Goal: Information Seeking & Learning: Learn about a topic

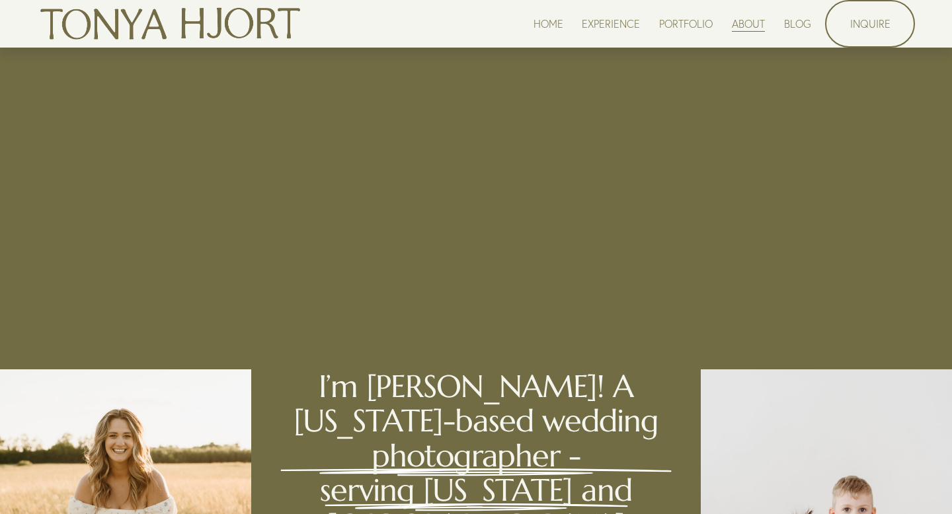
click at [678, 11] on div "HOME EXPERIENCE PORTFOLIO ABOUT BLOG" at bounding box center [424, 24] width 774 height 44
click at [678, 17] on link "PORTFOLIO" at bounding box center [686, 24] width 54 height 18
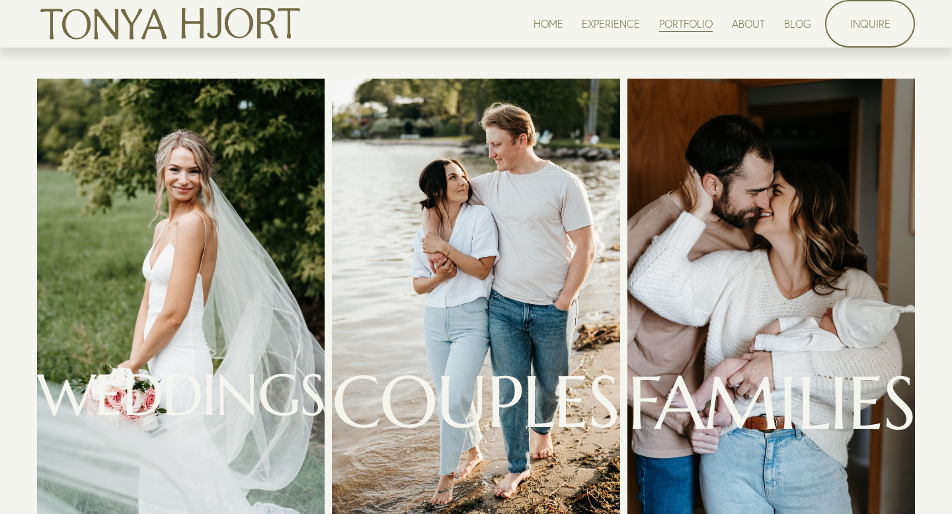
click at [262, 221] on div at bounding box center [181, 297] width 288 height 437
click at [242, 380] on span "WEDDINGS" at bounding box center [181, 395] width 288 height 72
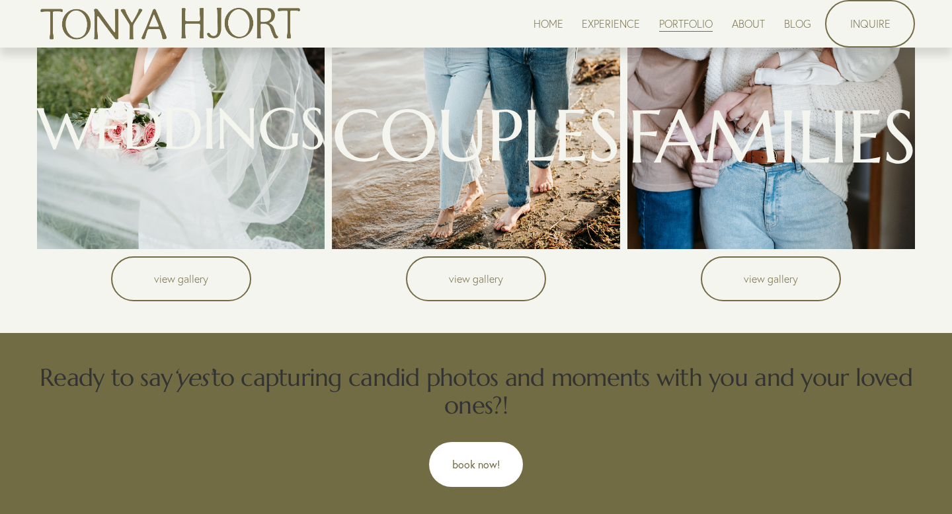
scroll to position [272, 0]
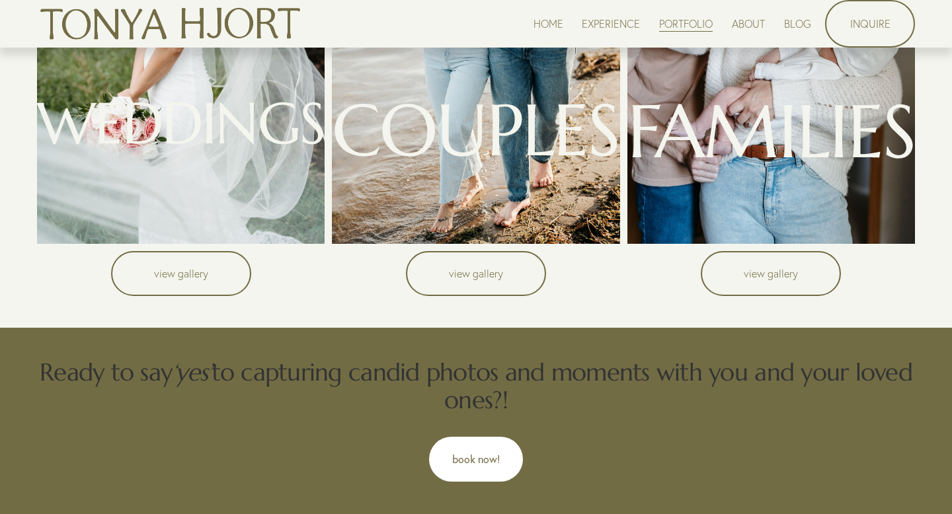
click at [208, 279] on link "view gallery" at bounding box center [181, 273] width 140 height 45
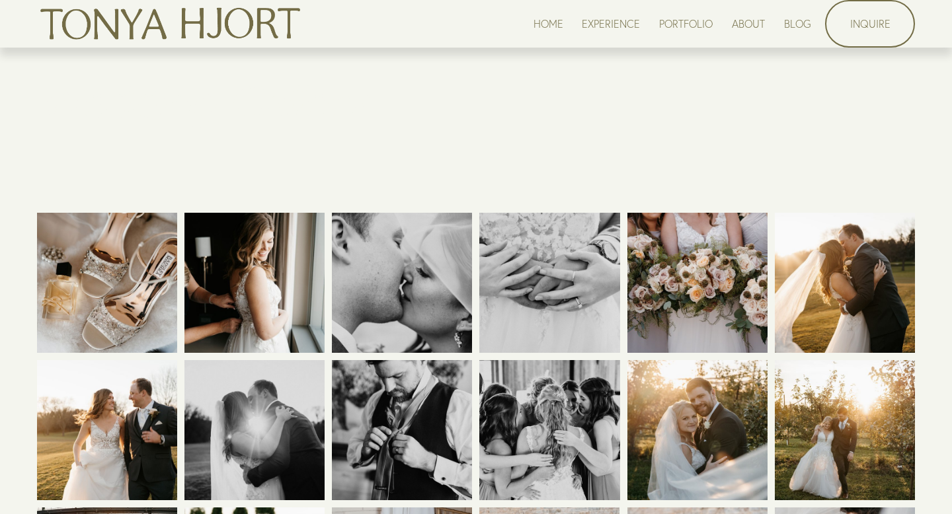
click at [678, 27] on link "PORTFOLIO" at bounding box center [686, 24] width 54 height 18
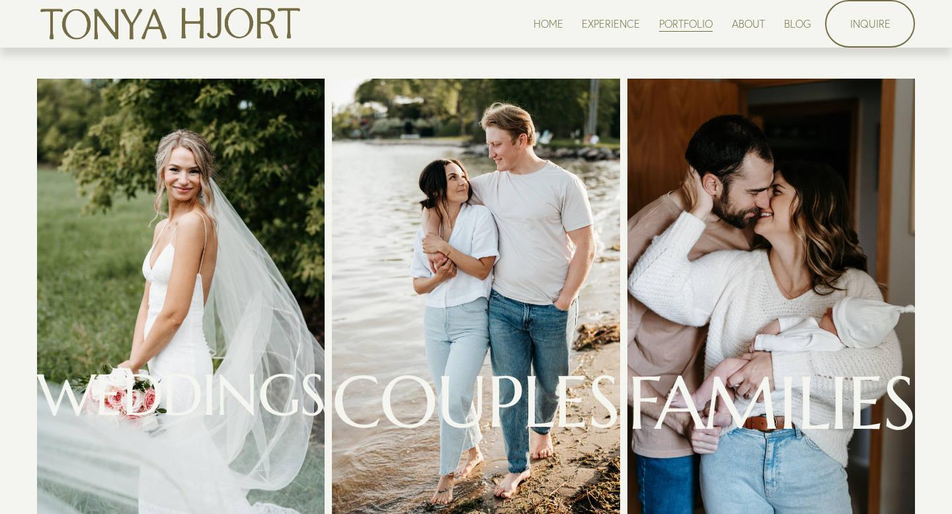
click at [627, 24] on link "EXPERIENCE" at bounding box center [611, 24] width 58 height 18
click at [220, 214] on div at bounding box center [181, 297] width 288 height 437
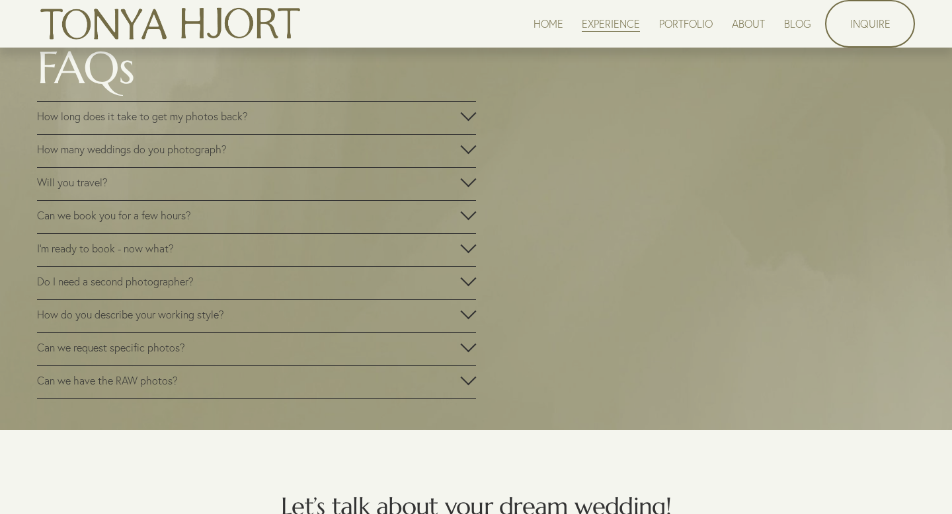
scroll to position [2238, 0]
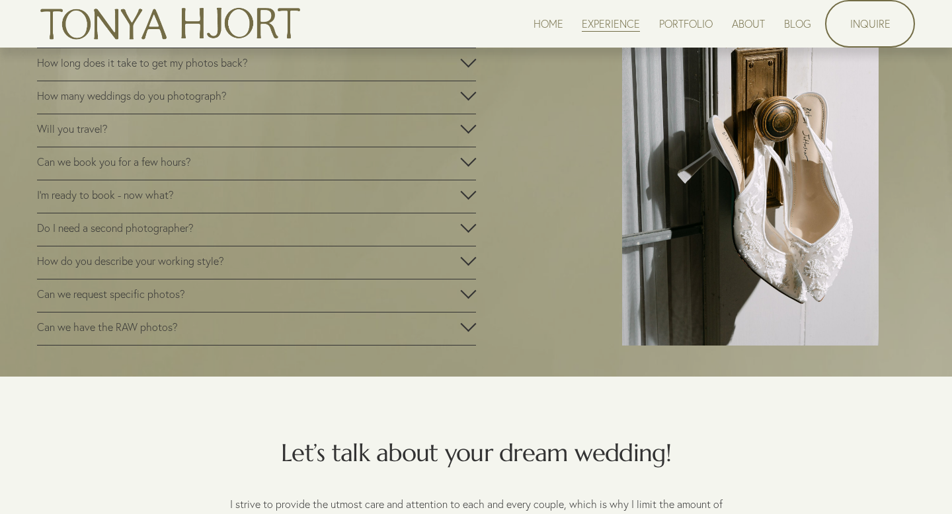
click at [402, 102] on span "How many weddings do you photograph?" at bounding box center [248, 95] width 423 height 13
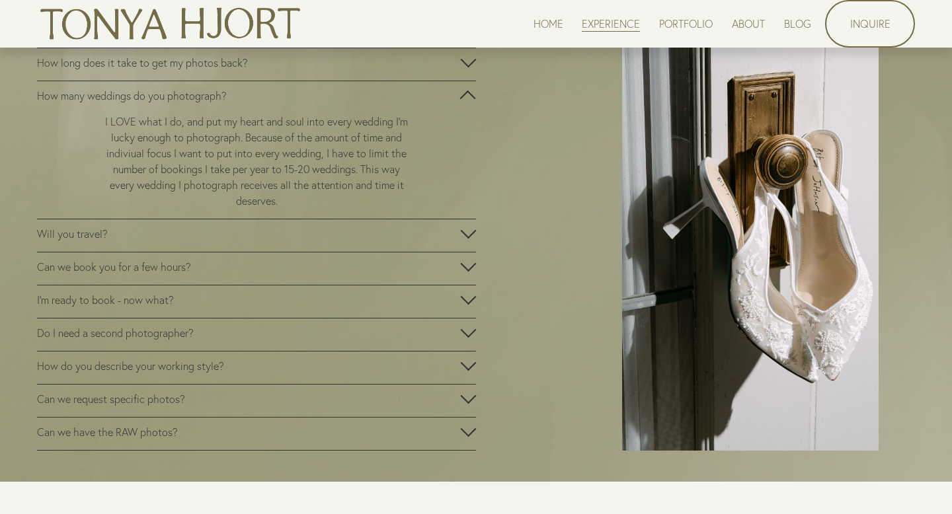
click at [402, 102] on span "How many weddings do you photograph?" at bounding box center [248, 95] width 423 height 13
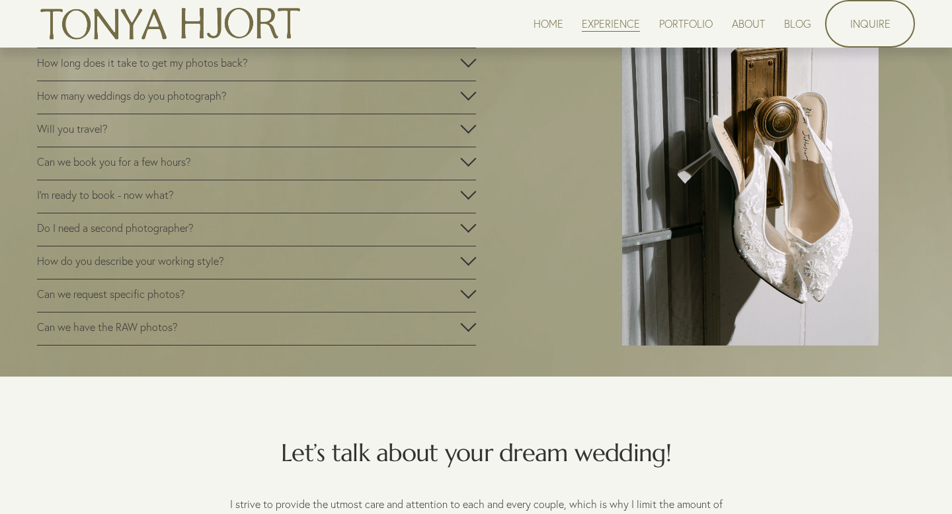
click at [395, 81] on button "How long does it take to get my photos back?" at bounding box center [256, 64] width 439 height 32
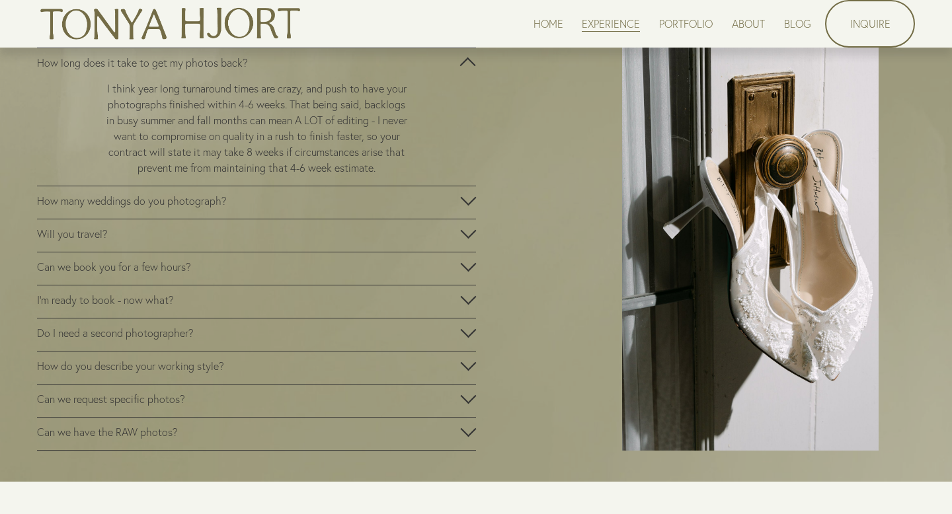
click at [395, 81] on button "How long does it take to get my photos back?" at bounding box center [256, 64] width 439 height 32
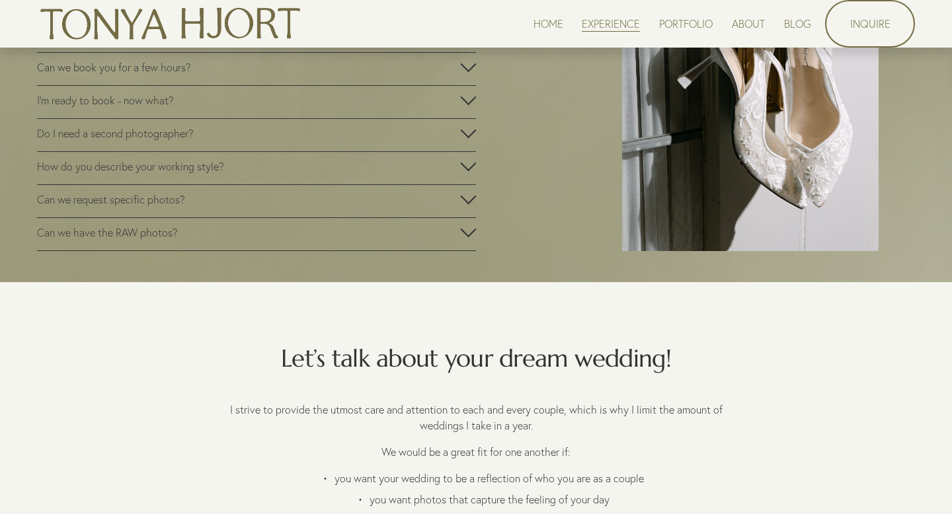
scroll to position [2340, 0]
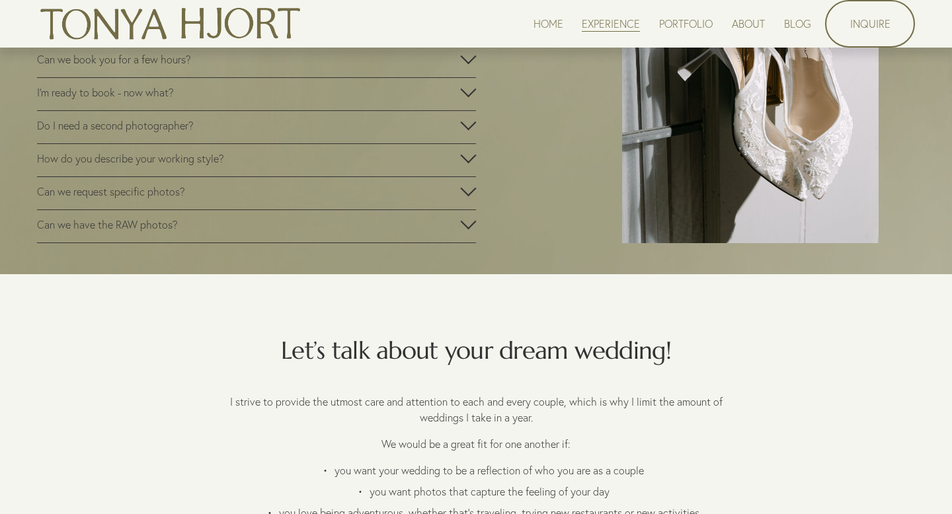
click at [347, 132] on span "Do I need a second photographer?" at bounding box center [248, 125] width 423 height 13
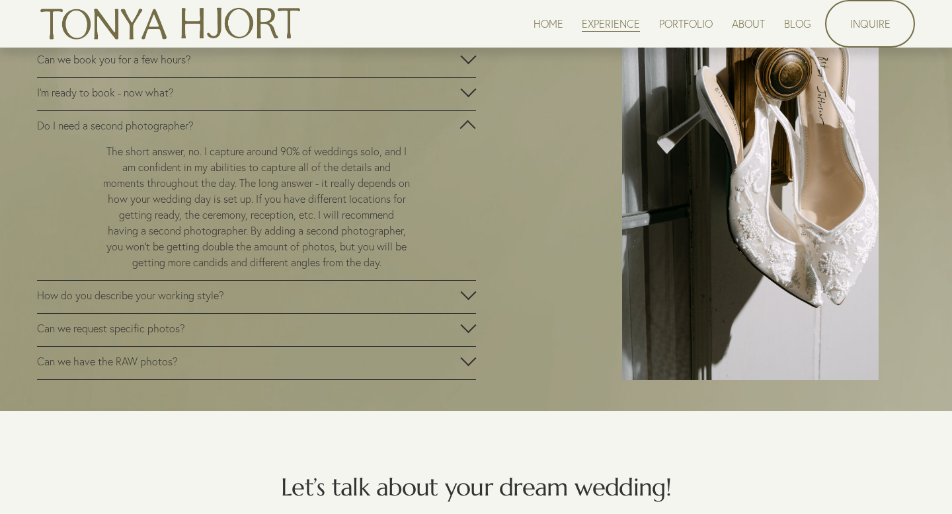
click at [349, 143] on button "Do I need a second photographer?" at bounding box center [256, 127] width 439 height 32
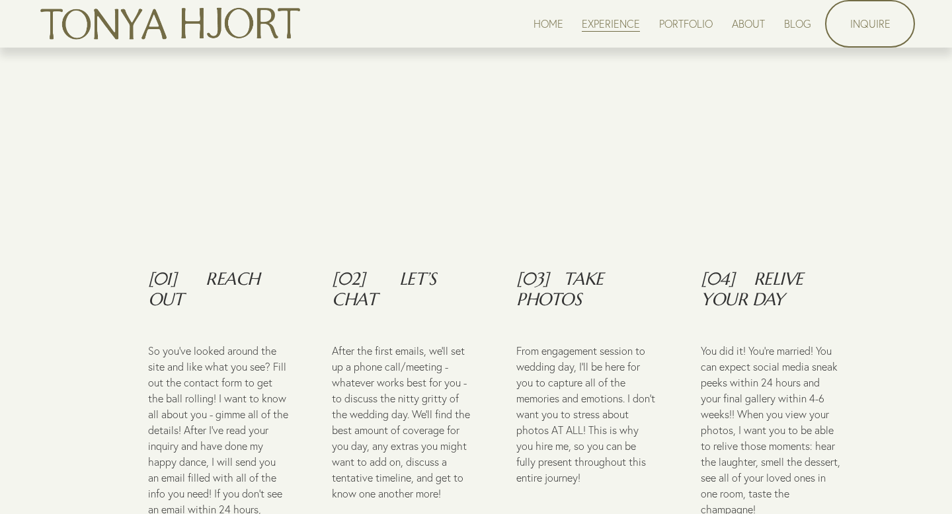
scroll to position [1486, 0]
